Goal: Task Accomplishment & Management: Complete application form

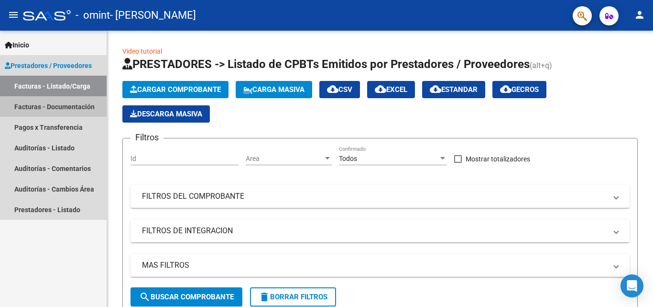
click at [64, 104] on link "Facturas - Documentación" at bounding box center [53, 106] width 107 height 21
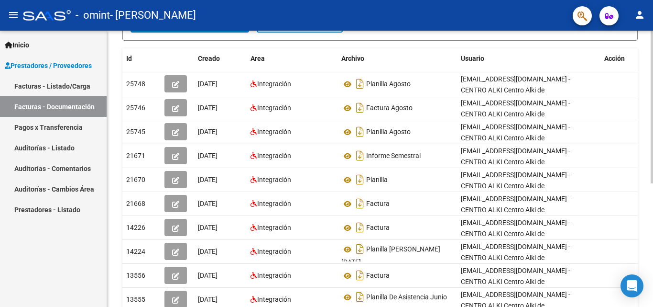
scroll to position [191, 0]
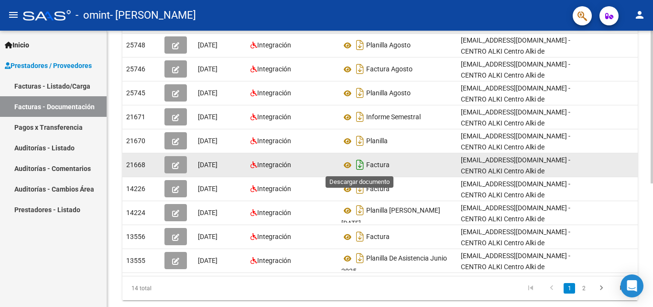
click at [360, 162] on icon "Descargar documento" at bounding box center [360, 164] width 12 height 15
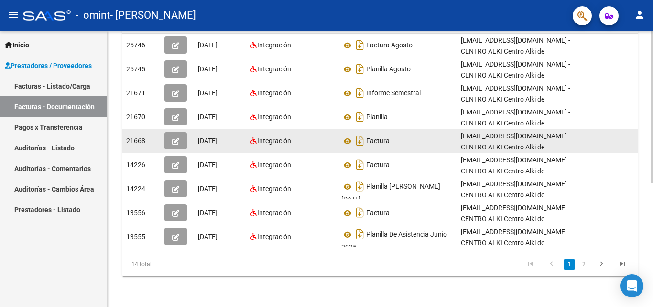
scroll to position [0, 0]
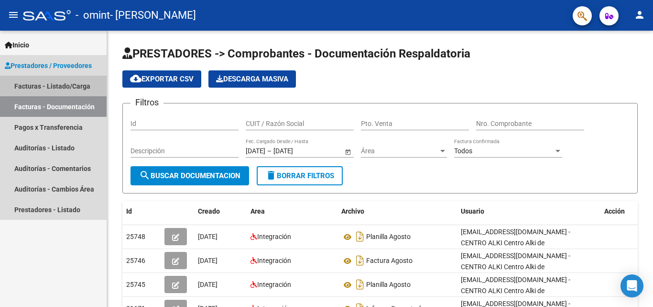
click at [68, 85] on link "Facturas - Listado/Carga" at bounding box center [53, 86] width 107 height 21
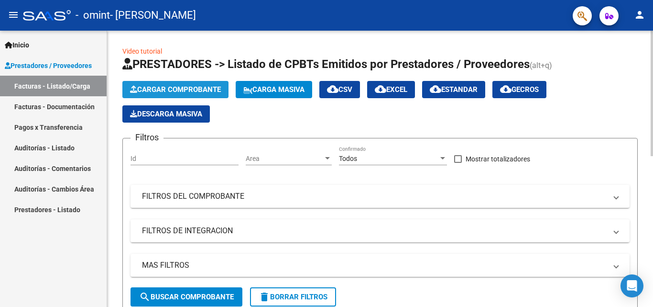
click at [193, 89] on span "Cargar Comprobante" at bounding box center [175, 89] width 91 height 9
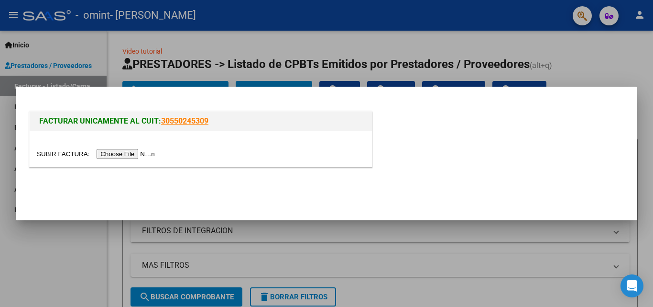
click at [147, 152] on input "file" at bounding box center [97, 154] width 121 height 10
click at [105, 152] on input "file" at bounding box center [97, 154] width 121 height 10
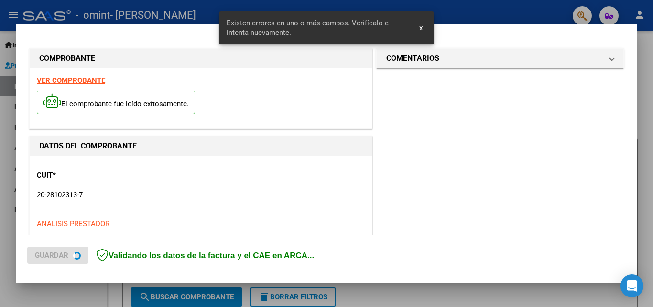
scroll to position [216, 0]
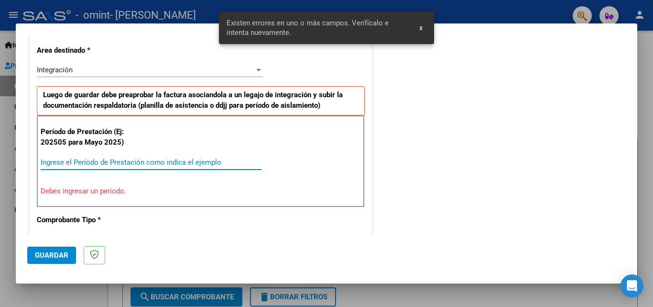
click at [178, 162] on input "Ingrese el Período de Prestación como indica el ejemplo" at bounding box center [151, 162] width 221 height 9
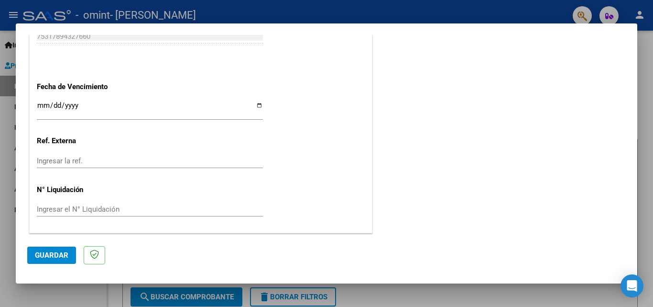
scroll to position [642, 0]
type input "202507"
click at [52, 252] on span "Guardar" at bounding box center [51, 255] width 33 height 9
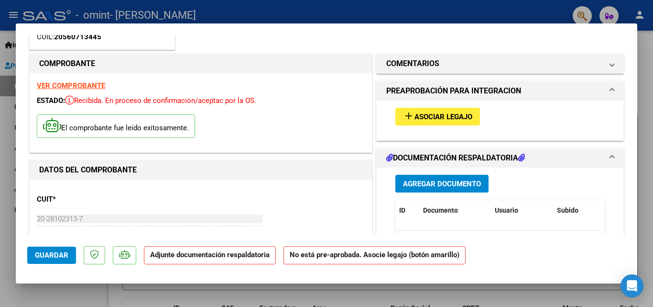
scroll to position [96, 0]
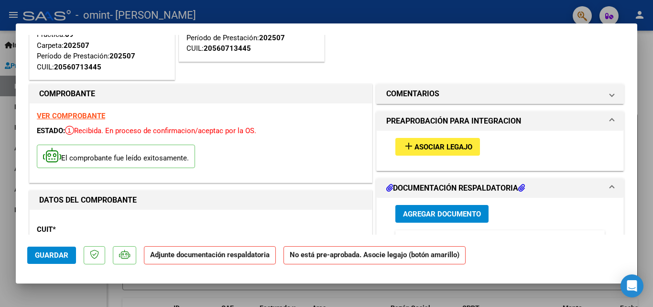
click at [436, 145] on span "Asociar Legajo" at bounding box center [444, 147] width 58 height 9
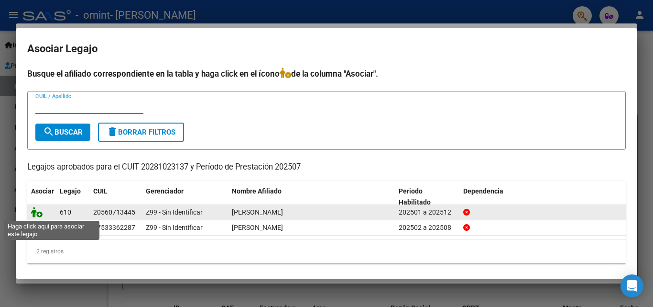
click at [38, 214] on icon at bounding box center [36, 212] width 11 height 11
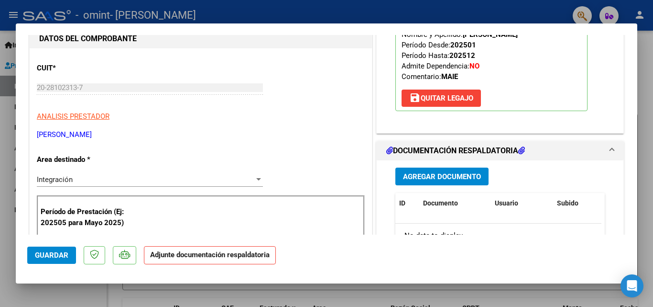
scroll to position [239, 0]
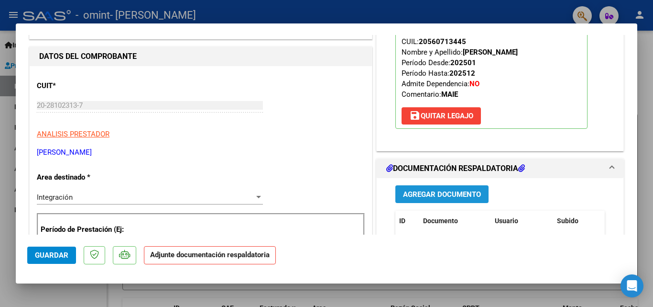
click at [431, 192] on span "Agregar Documento" at bounding box center [442, 194] width 78 height 9
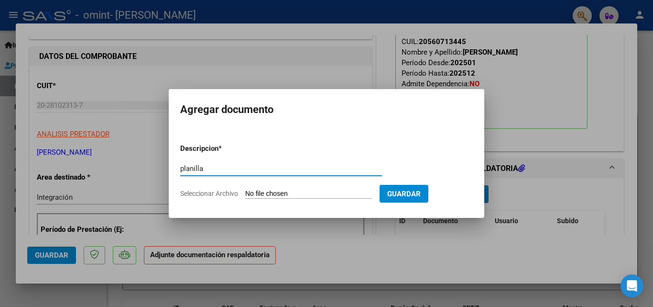
type input "planilla"
click at [327, 193] on input "Seleccionar Archivo" at bounding box center [308, 193] width 127 height 9
type input "C:\fakepath\planilla [PERSON_NAME][DATE].pdf"
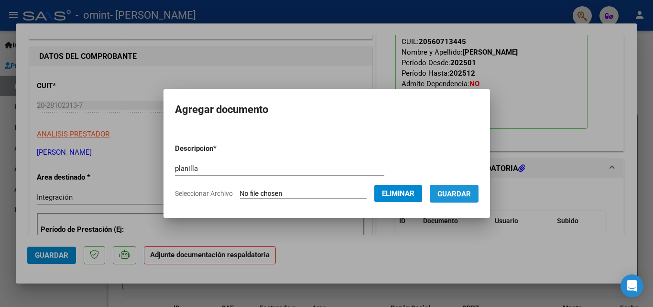
click at [471, 192] on span "Guardar" at bounding box center [454, 193] width 33 height 9
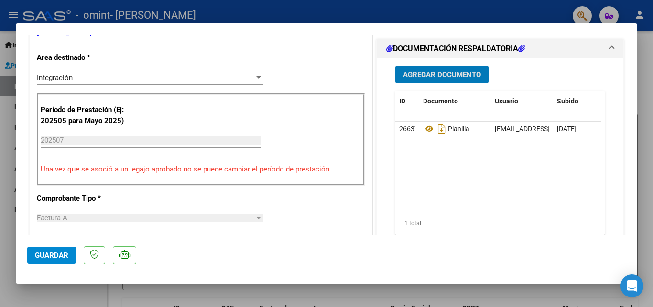
scroll to position [310, 0]
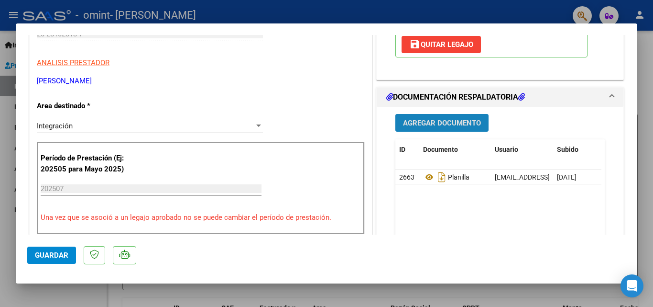
click at [443, 124] on span "Agregar Documento" at bounding box center [442, 123] width 78 height 9
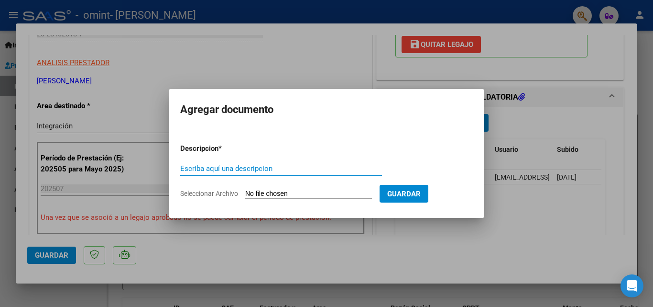
click at [313, 193] on input "Seleccionar Archivo" at bounding box center [308, 193] width 127 height 9
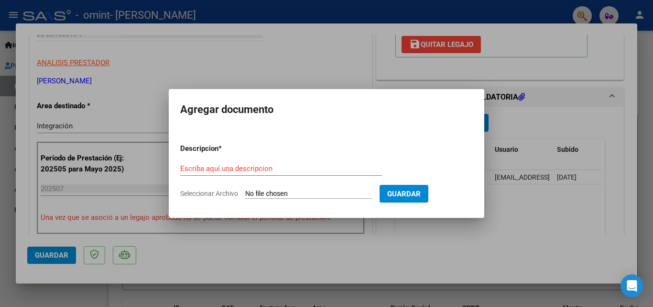
type input "C:\fakepath\20281023137_001_00004_00001456.pdf"
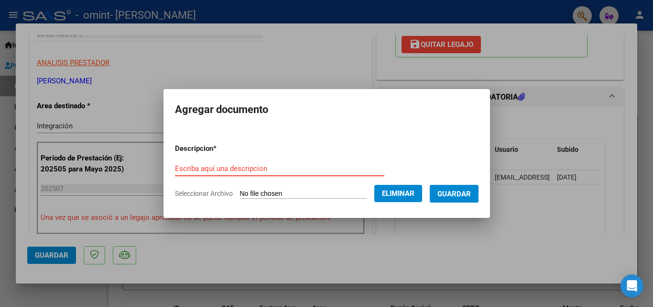
click at [286, 170] on input "Escriba aquí una descripcion" at bounding box center [280, 168] width 210 height 9
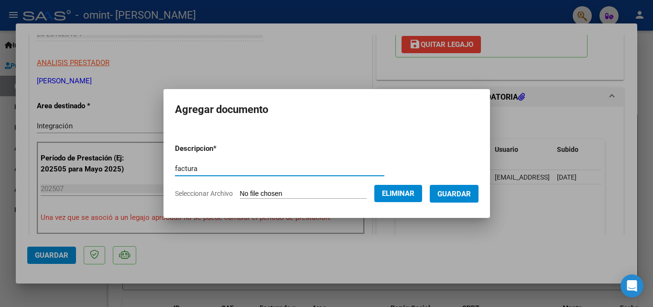
type input "factura"
click at [454, 191] on span "Guardar" at bounding box center [454, 193] width 33 height 9
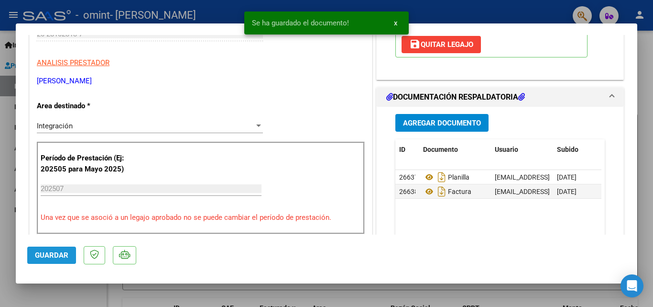
click at [51, 254] on span "Guardar" at bounding box center [51, 255] width 33 height 9
click at [395, 22] on span "x" at bounding box center [395, 23] width 3 height 9
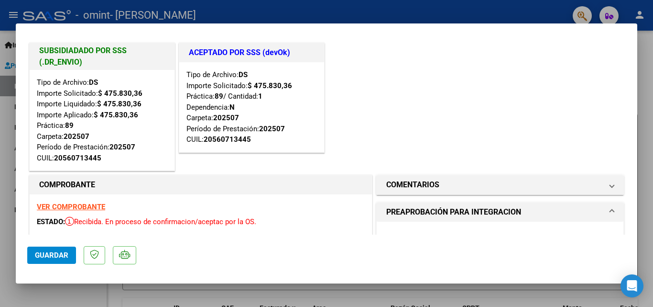
scroll to position [0, 0]
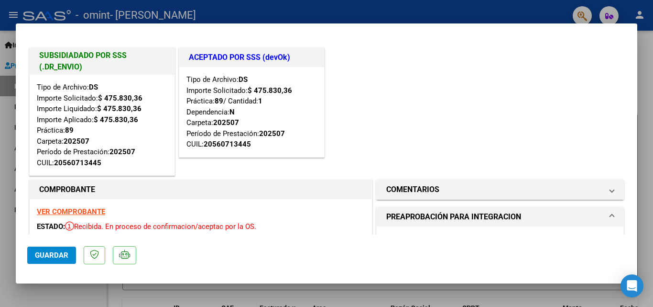
click at [644, 62] on div at bounding box center [326, 153] width 653 height 307
